Goal: Task Accomplishment & Management: Manage account settings

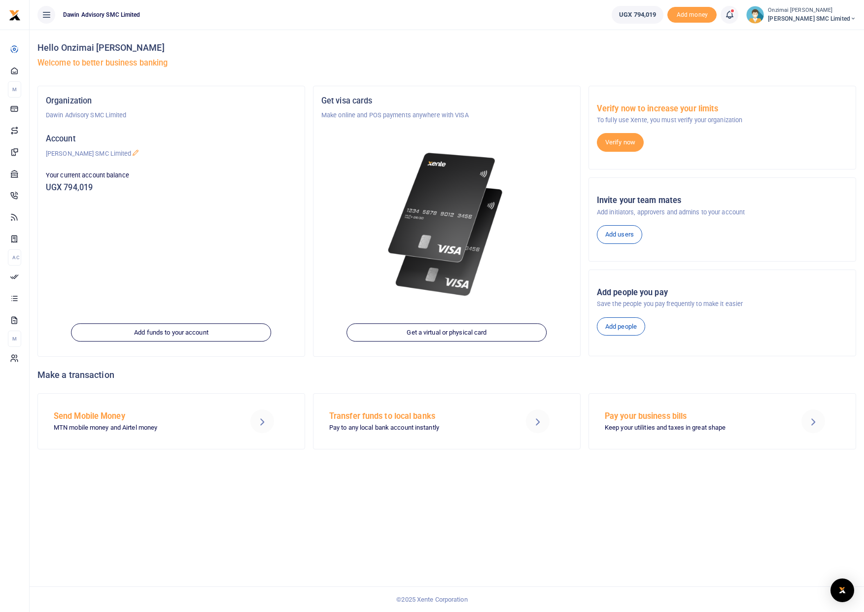
click at [732, 17] on icon at bounding box center [729, 14] width 10 height 11
click at [661, 67] on h6 "Transactions to act upon" at bounding box center [674, 65] width 109 height 8
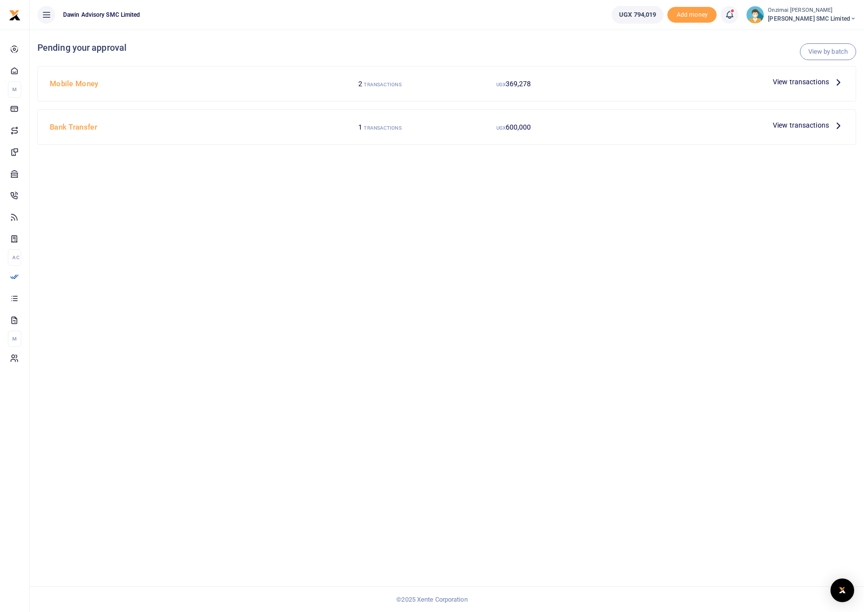
click at [387, 82] on small "TRANSACTIONS" at bounding box center [382, 84] width 37 height 5
click at [805, 84] on span "View transactions" at bounding box center [800, 81] width 56 height 11
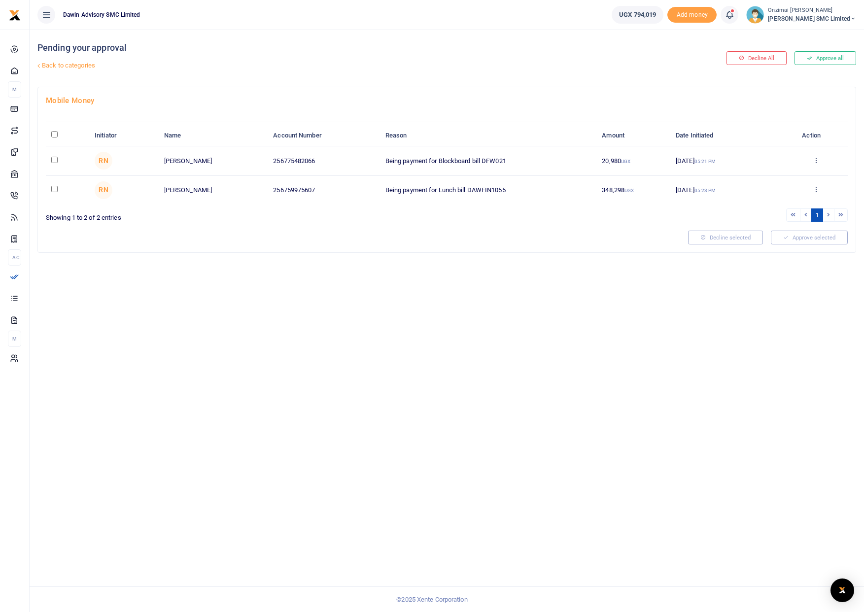
click at [53, 160] on input "checkbox" at bounding box center [54, 160] width 6 height 6
checkbox input "true"
click at [786, 236] on button "Approve selected (1)" at bounding box center [806, 238] width 84 height 14
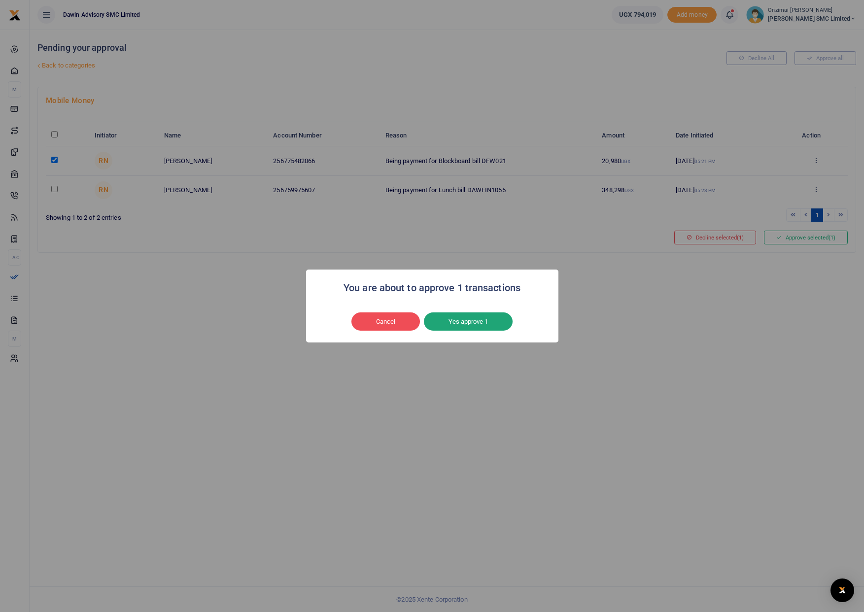
click at [438, 315] on button "Yes approve 1" at bounding box center [468, 321] width 89 height 19
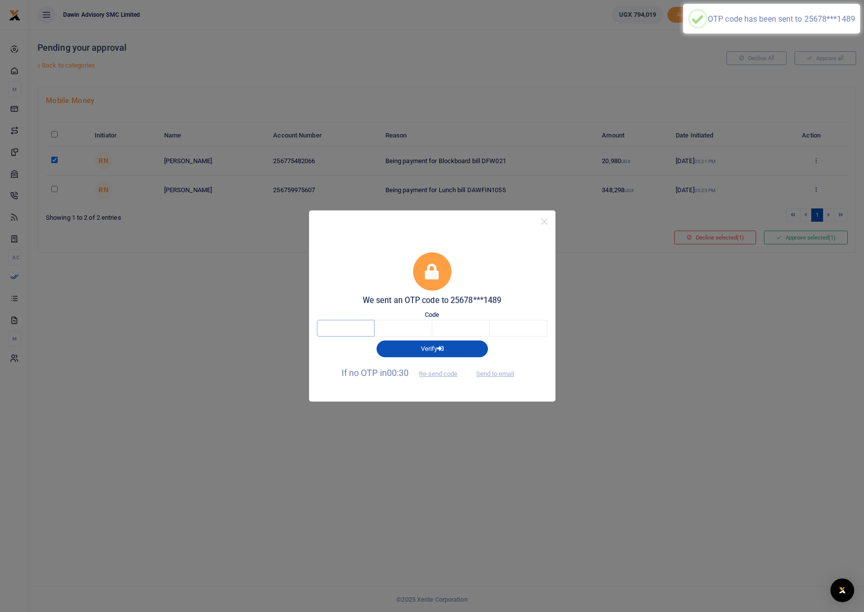
click at [346, 324] on input "text" at bounding box center [346, 328] width 58 height 17
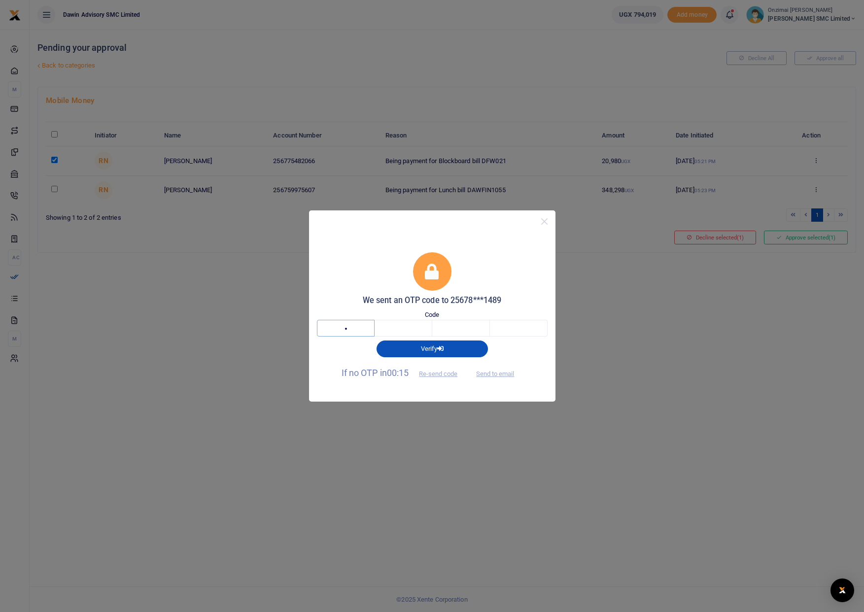
type input "2"
type input "8"
type input "0"
type input "4"
type input "2"
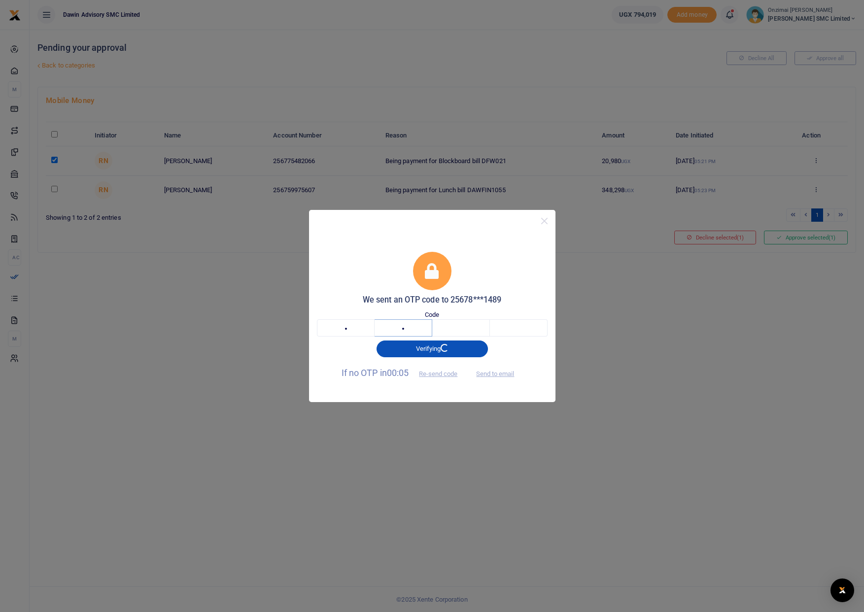
type input "8"
type input "0"
type input "4"
click at [543, 222] on button "Close" at bounding box center [544, 221] width 14 height 14
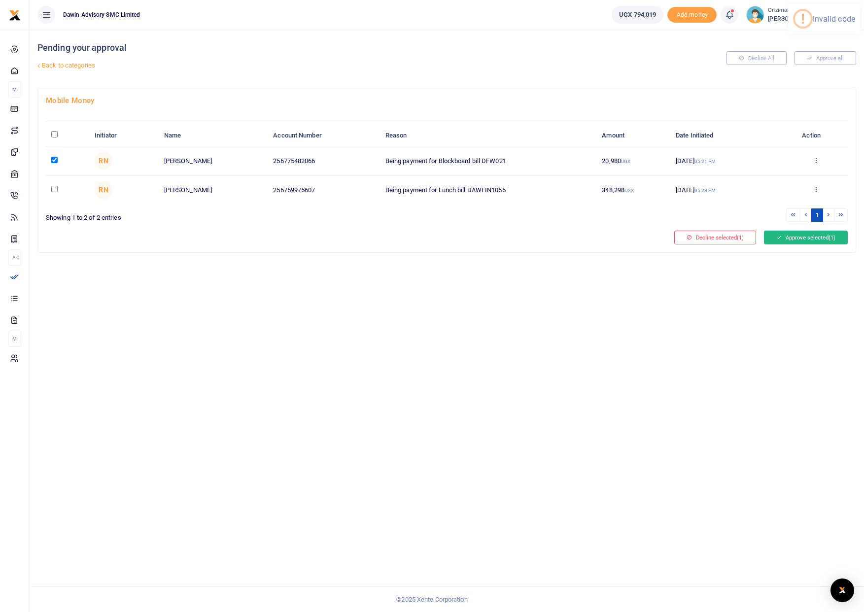
click at [784, 240] on button "Approve selected (1)" at bounding box center [806, 238] width 84 height 14
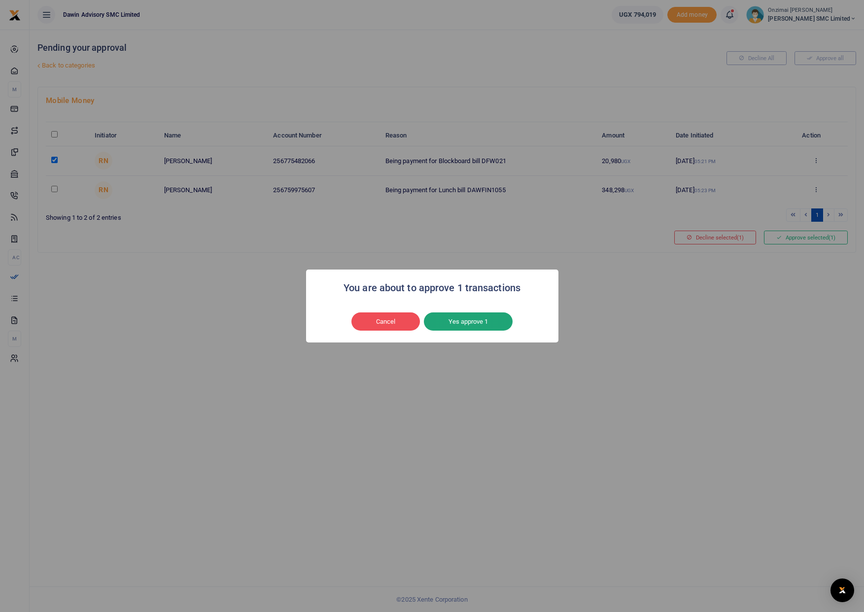
click at [494, 320] on button "Yes approve 1" at bounding box center [468, 321] width 89 height 19
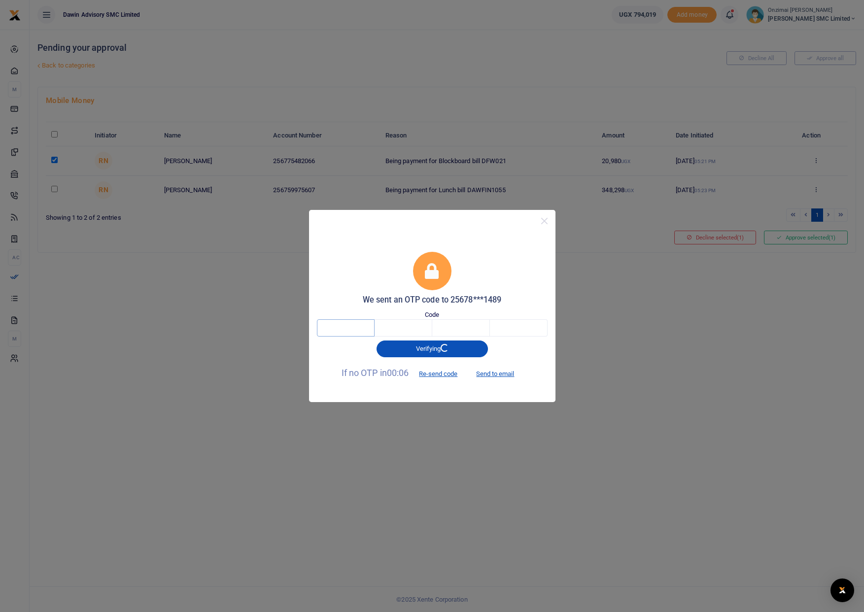
click at [357, 326] on input "text" at bounding box center [346, 327] width 58 height 17
type input "3"
type input "7"
type input "9"
